Goal: Information Seeking & Learning: Learn about a topic

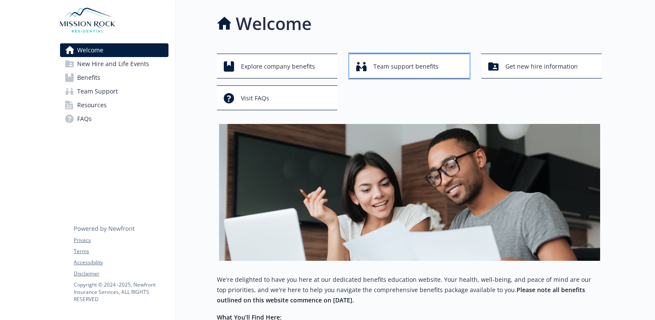
click at [386, 70] on span "Team support benefits" at bounding box center [406, 66] width 65 height 16
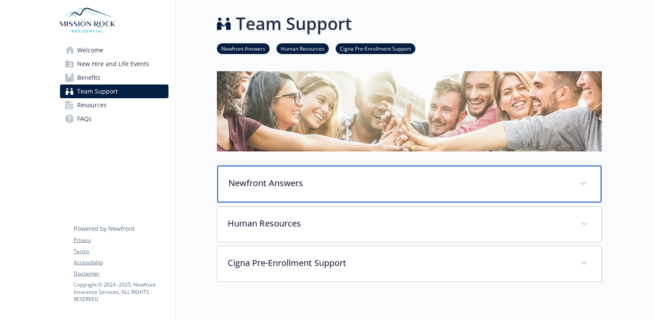
click at [282, 178] on p "Newfront Answers" at bounding box center [399, 183] width 341 height 13
